Goal: Transaction & Acquisition: Subscribe to service/newsletter

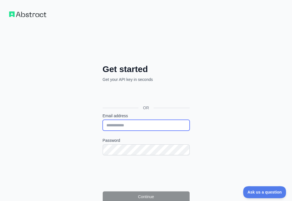
click at [103, 120] on input "Email address" at bounding box center [146, 125] width 87 height 11
paste input "**********"
type input "**********"
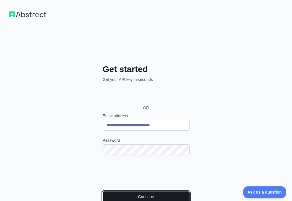
click at [106, 191] on button "Continue" at bounding box center [146, 196] width 87 height 11
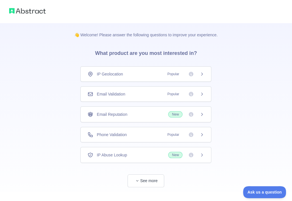
click at [145, 89] on div "Email Validation Popular" at bounding box center [145, 93] width 131 height 15
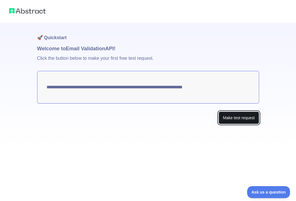
click at [236, 119] on button "Make test request" at bounding box center [239, 117] width 40 height 13
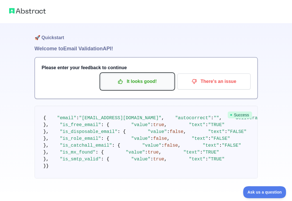
click at [130, 82] on p "It looks good!" at bounding box center [137, 82] width 65 height 10
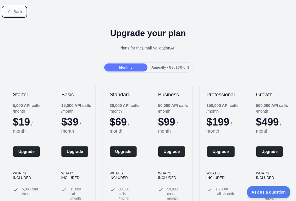
click at [17, 13] on span "Back" at bounding box center [17, 11] width 9 height 5
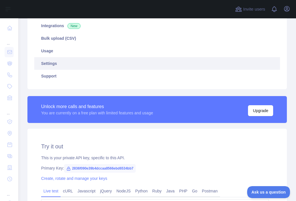
scroll to position [114, 0]
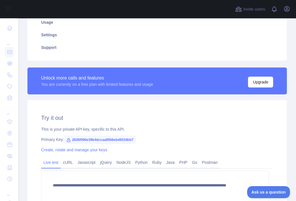
click at [129, 139] on span "2836f090e39b4dccaa8566ebd6534bb7" at bounding box center [100, 139] width 72 height 9
copy span "2836f090e39b4dccaa8566ebd6534bb7"
